Goal: Task Accomplishment & Management: Complete application form

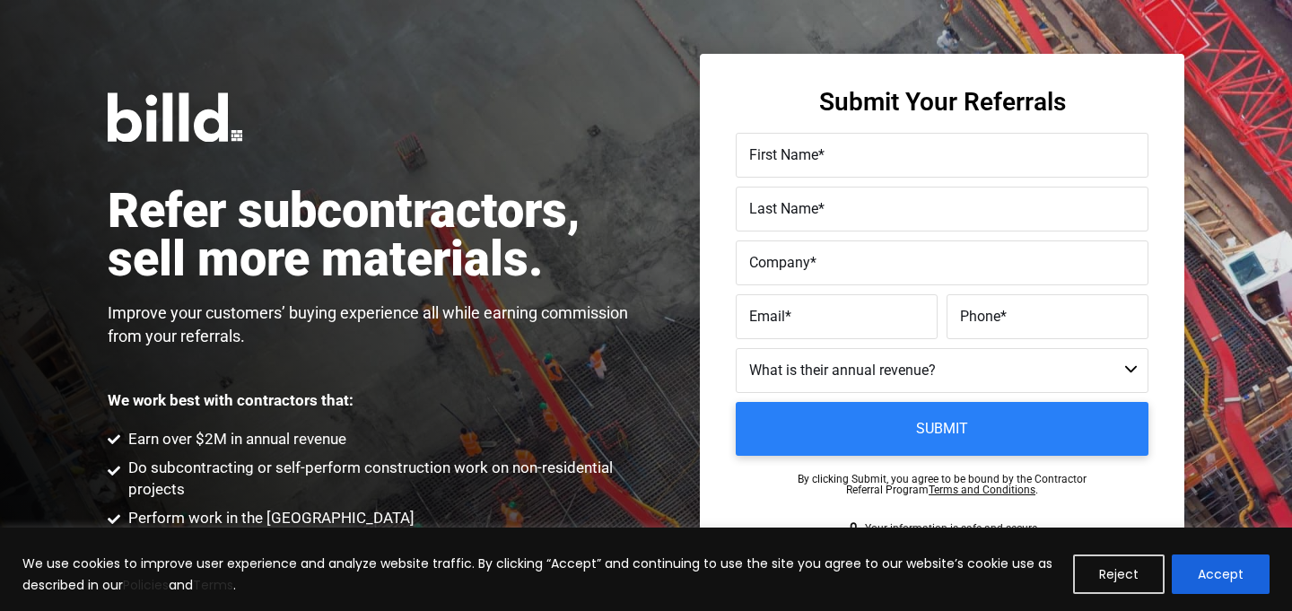
click at [814, 160] on span "First Name" at bounding box center [783, 154] width 69 height 17
click at [814, 160] on input "First Name *" at bounding box center [942, 155] width 413 height 45
type input "[PERSON_NAME]"
type input "LV Builders Inc"
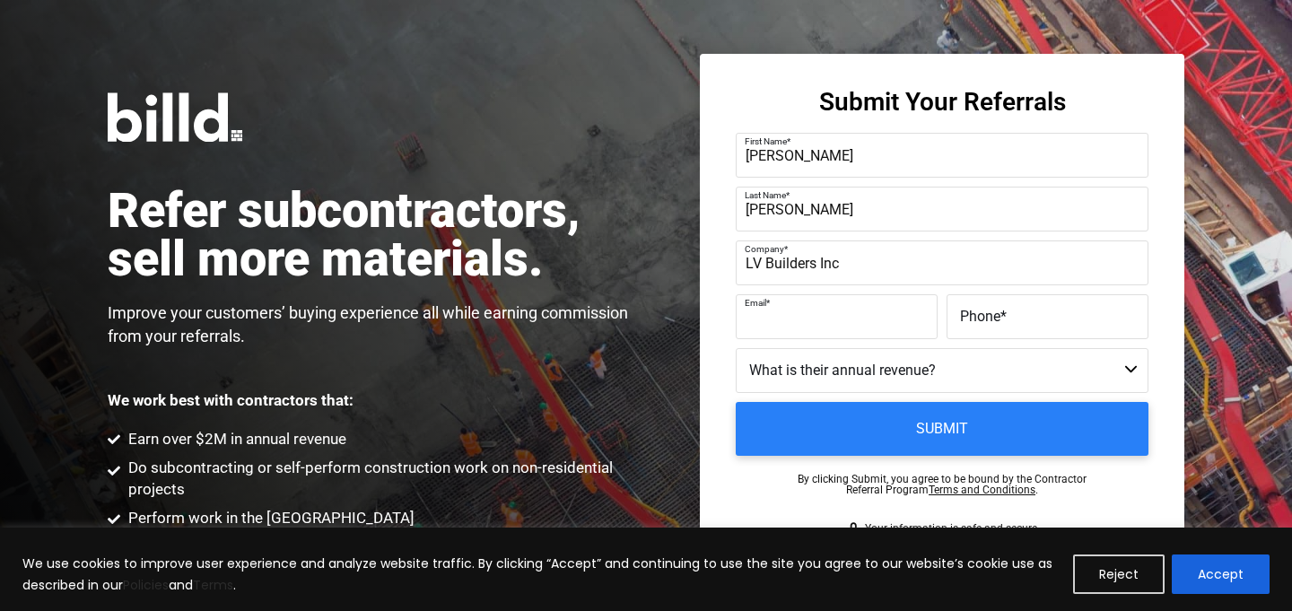
paste input "[PERSON_NAME][EMAIL_ADDRESS][DOMAIN_NAME]"
type input "[PERSON_NAME][EMAIL_ADDRESS][DOMAIN_NAME]"
click at [1014, 323] on label "Phone *" at bounding box center [1047, 317] width 175 height 26
click at [1014, 323] on input "Phone *" at bounding box center [1048, 316] width 202 height 45
paste input "[PHONE_NUMBER]"
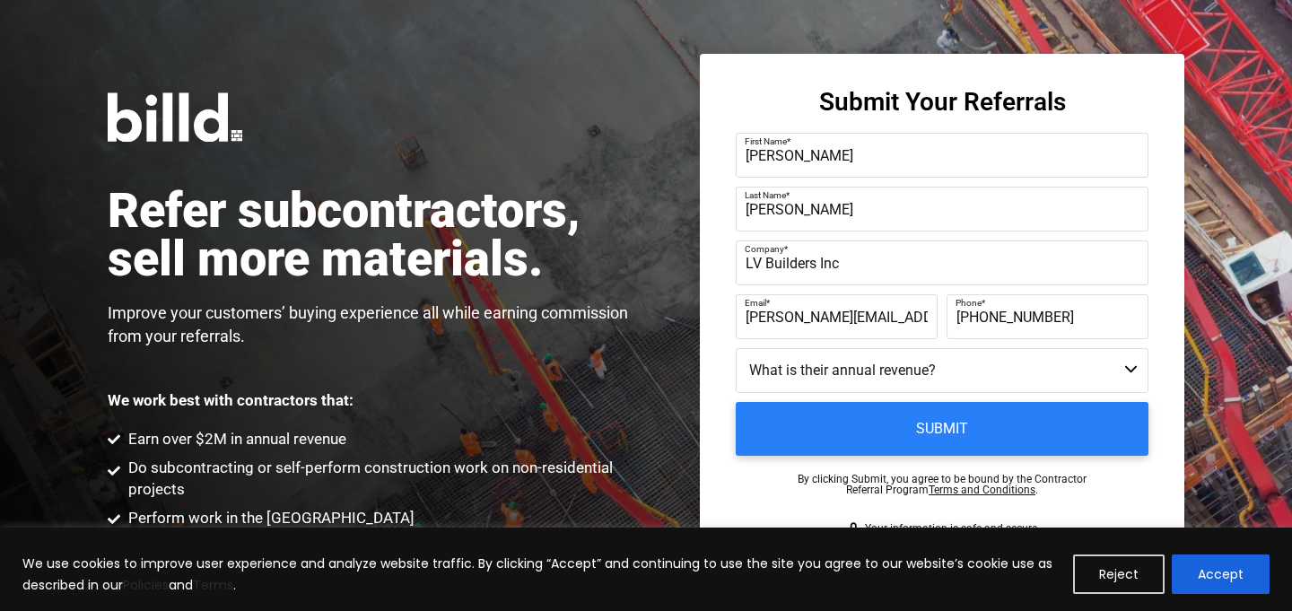
type input "[PHONE_NUMBER]"
click at [924, 362] on select "Less than $1M $1M - $2M $2M - $4M $4M - $8M $8M - $25M $25M - $40M $40M +" at bounding box center [942, 370] width 413 height 45
select select "$2M - $4M"
click at [736, 348] on select "Less than $1M $1M - $2M $2M - $4M $4M - $8M $8M - $25M $25M - $40M $40M +" at bounding box center [942, 370] width 413 height 45
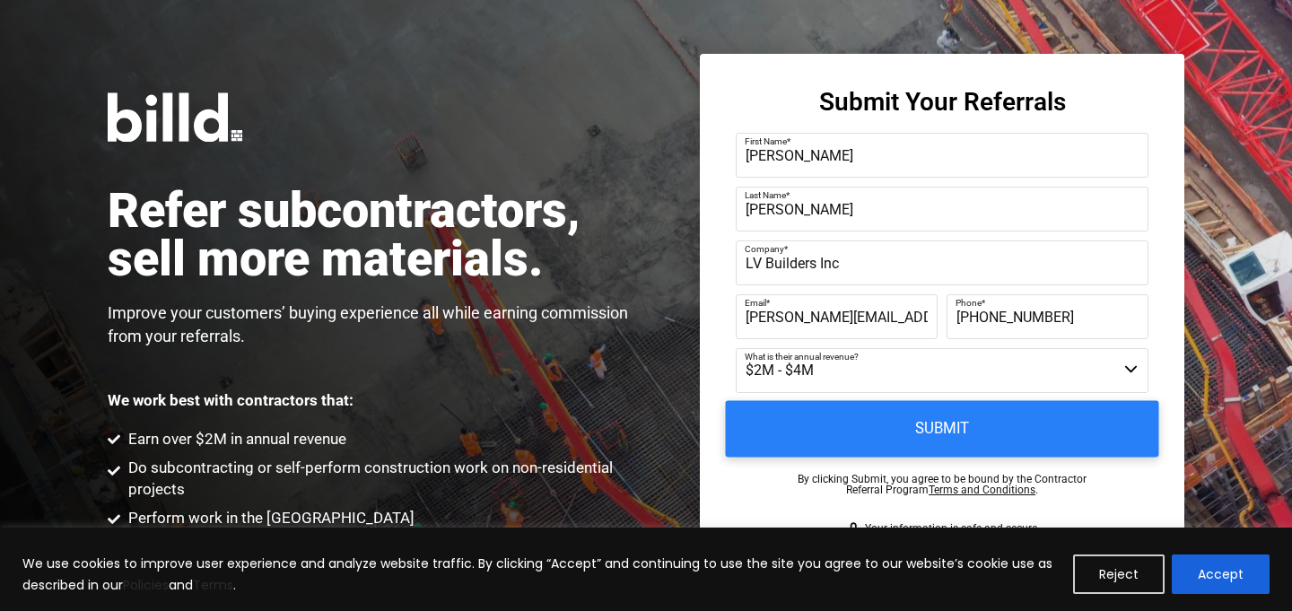
click at [895, 433] on input "Submit" at bounding box center [942, 429] width 433 height 57
